Goal: Navigation & Orientation: Find specific page/section

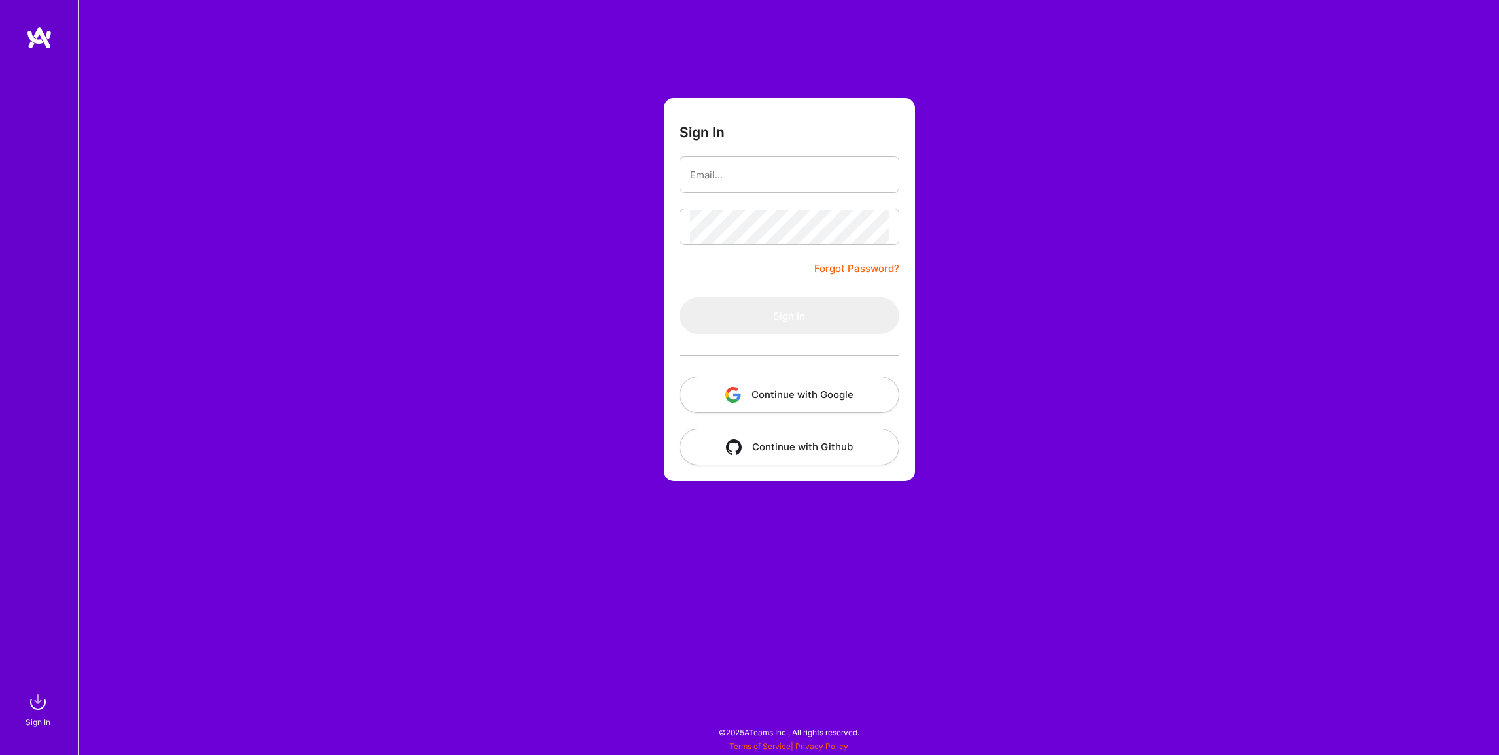
type input "[PERSON_NAME][EMAIL_ADDRESS][DOMAIN_NAME]"
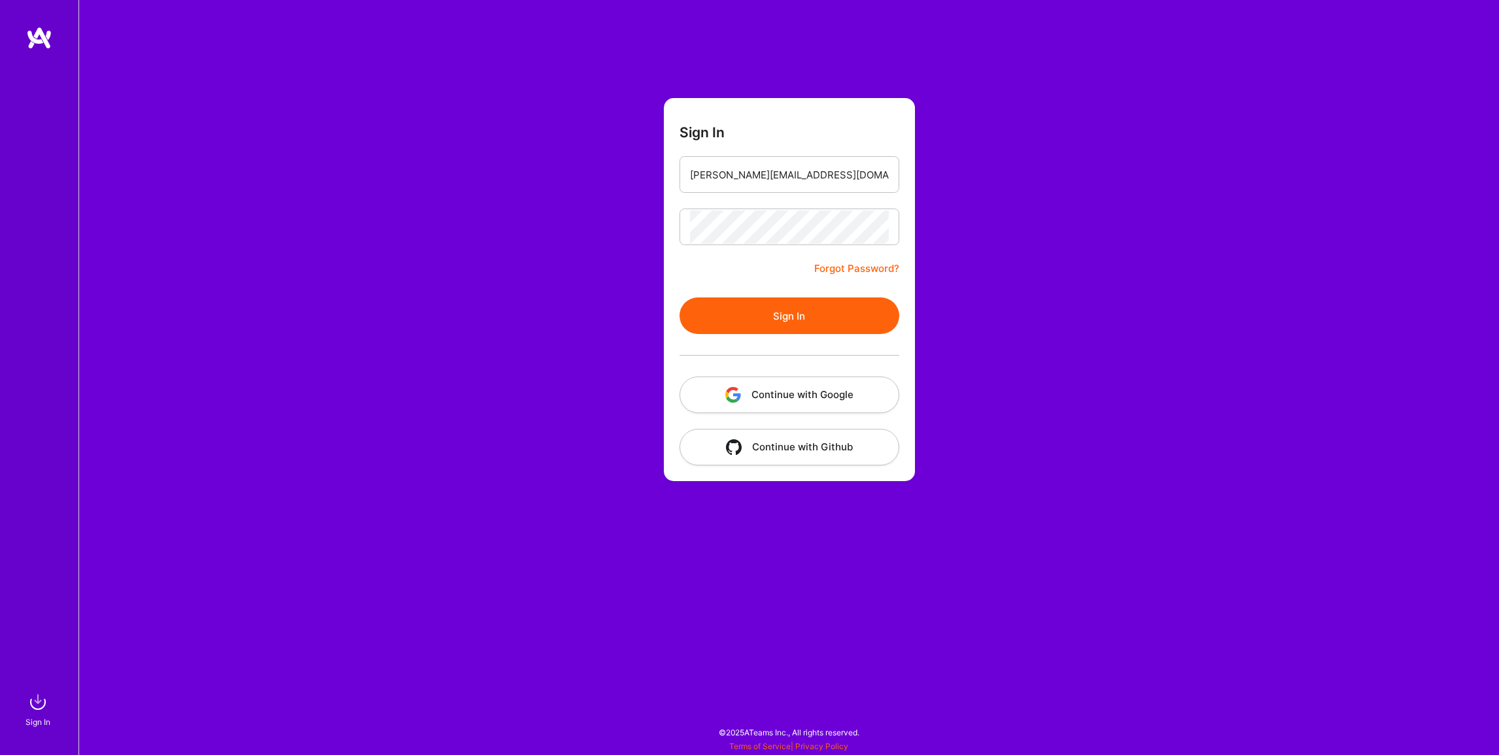
click at [814, 307] on button "Sign In" at bounding box center [790, 316] width 220 height 37
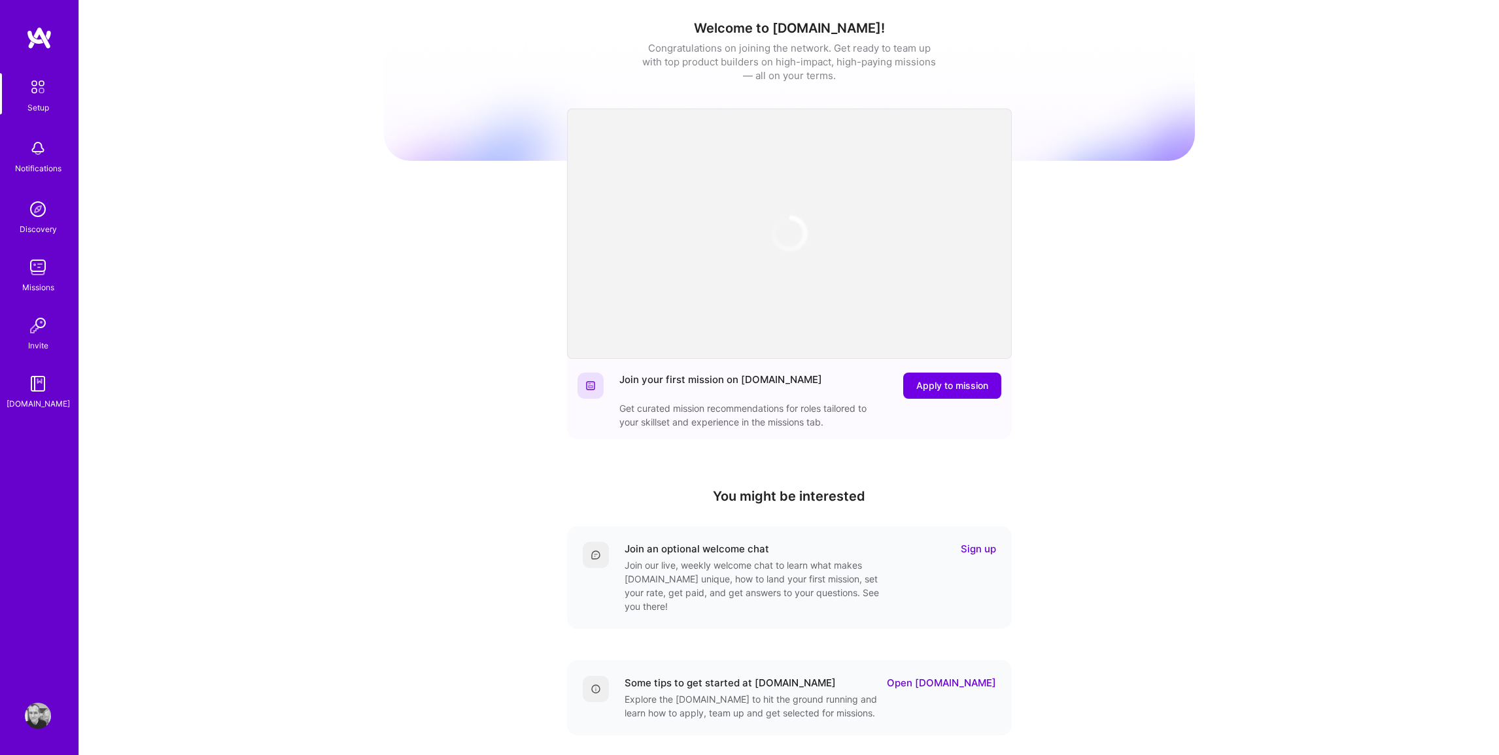
click at [41, 272] on img at bounding box center [38, 267] width 26 height 26
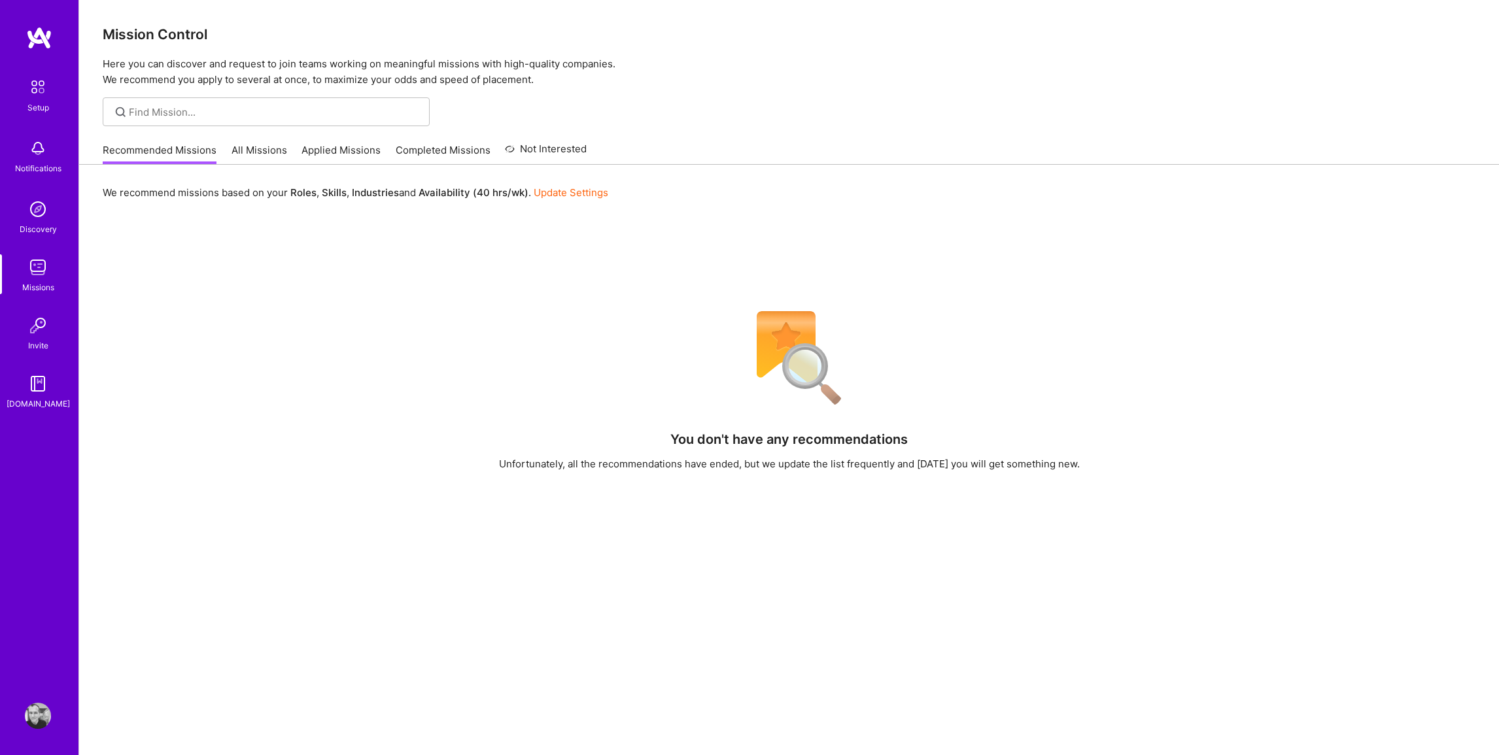
click at [251, 148] on link "All Missions" at bounding box center [260, 154] width 56 height 22
